Goal: Register for event/course

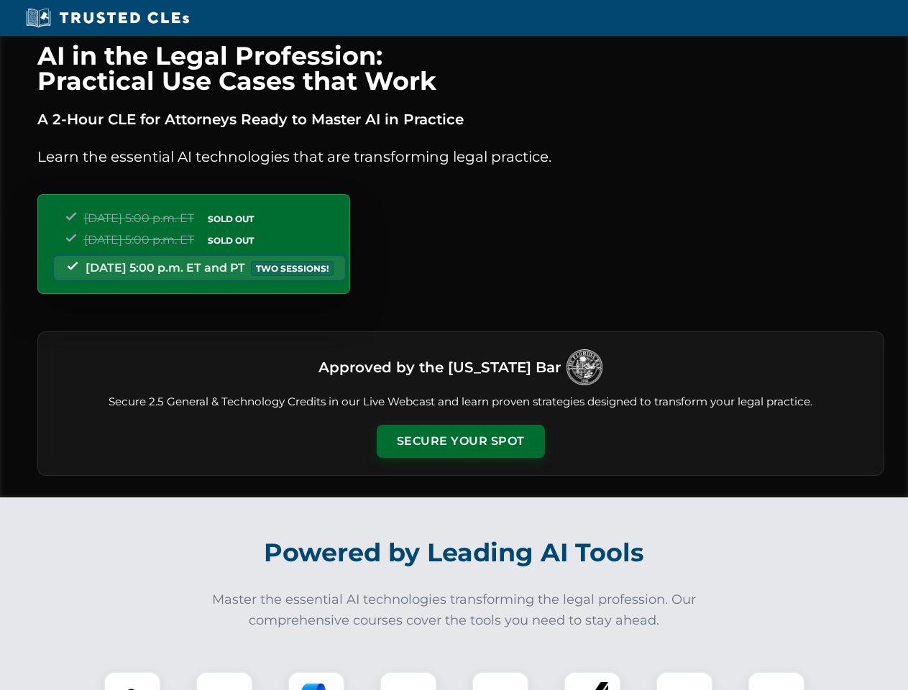
click at [460, 441] on button "Secure Your Spot" at bounding box center [461, 441] width 168 height 33
click at [132, 681] on img at bounding box center [132, 700] width 42 height 42
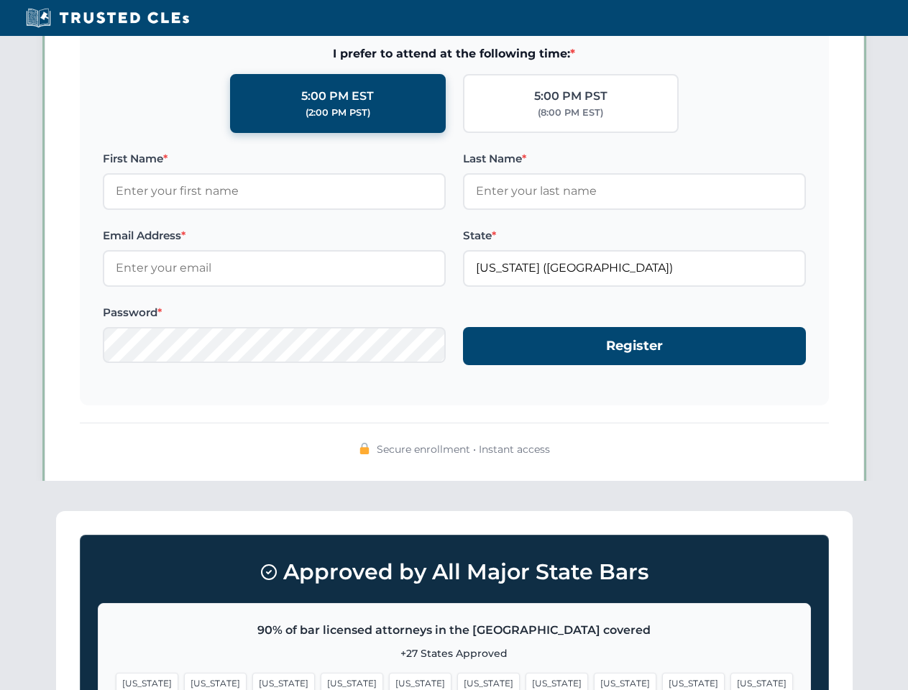
click at [525, 681] on span "[US_STATE]" at bounding box center [556, 683] width 63 height 21
click at [662, 681] on span "[US_STATE]" at bounding box center [693, 683] width 63 height 21
